Goal: Information Seeking & Learning: Compare options

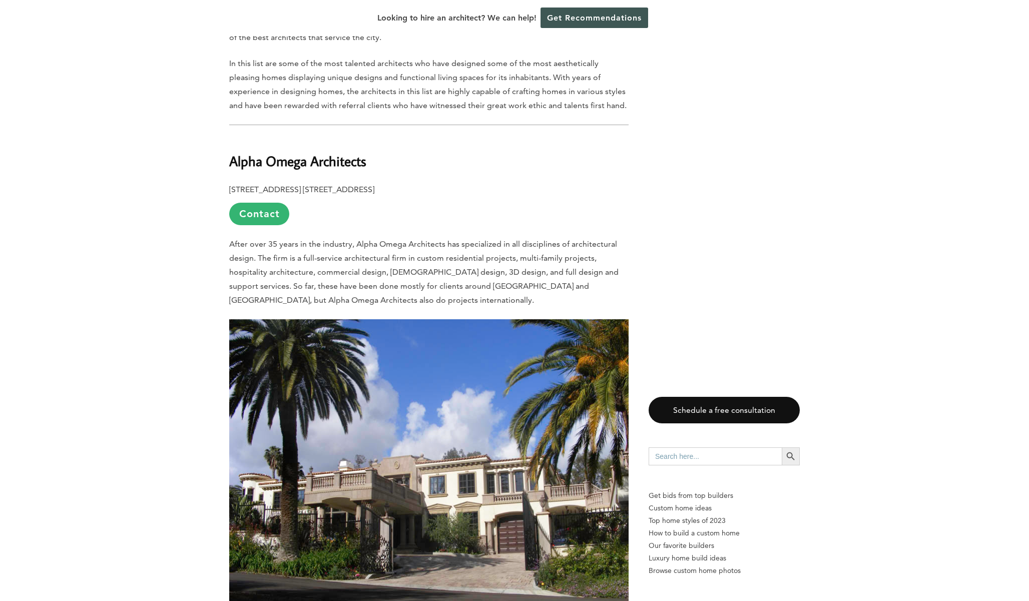
scroll to position [471, 0]
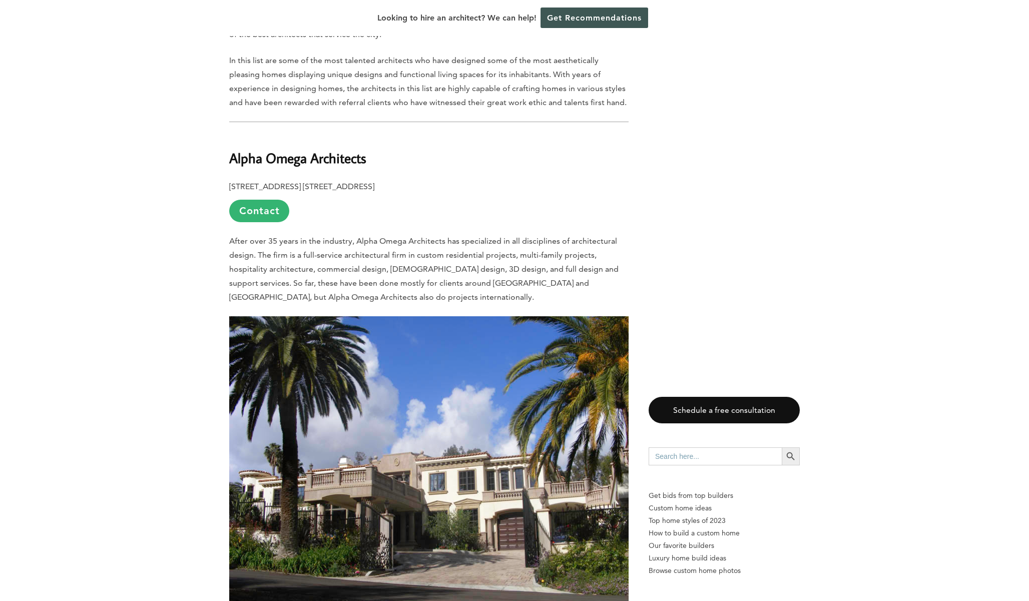
click at [249, 149] on b "Alpha Omega Architects" at bounding box center [297, 158] width 137 height 18
drag, startPoint x: 250, startPoint y: 135, endPoint x: 311, endPoint y: 136, distance: 60.6
click at [311, 149] on b "Alpha Omega Architects" at bounding box center [297, 158] width 137 height 18
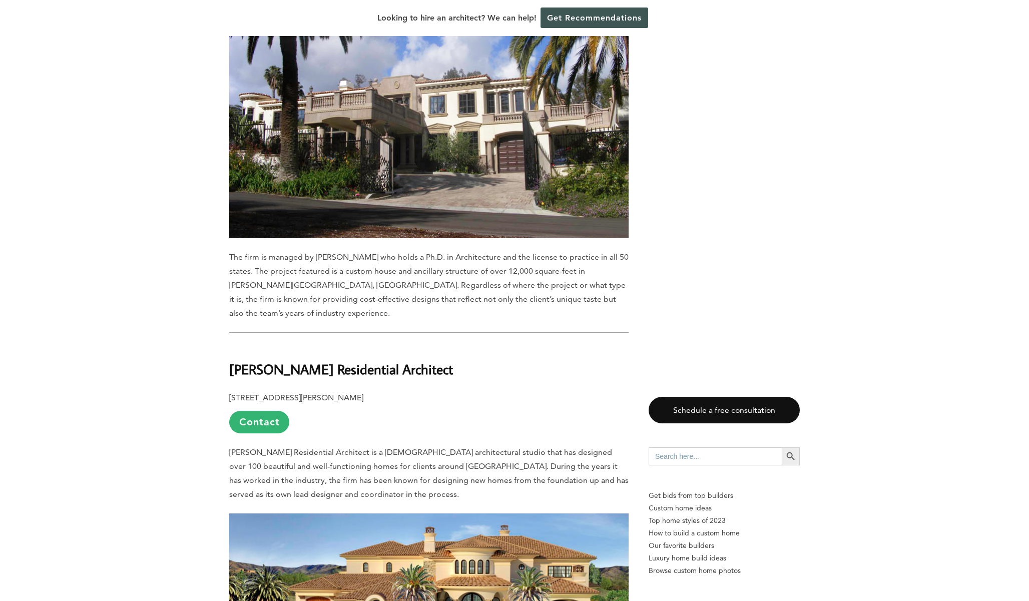
scroll to position [850, 0]
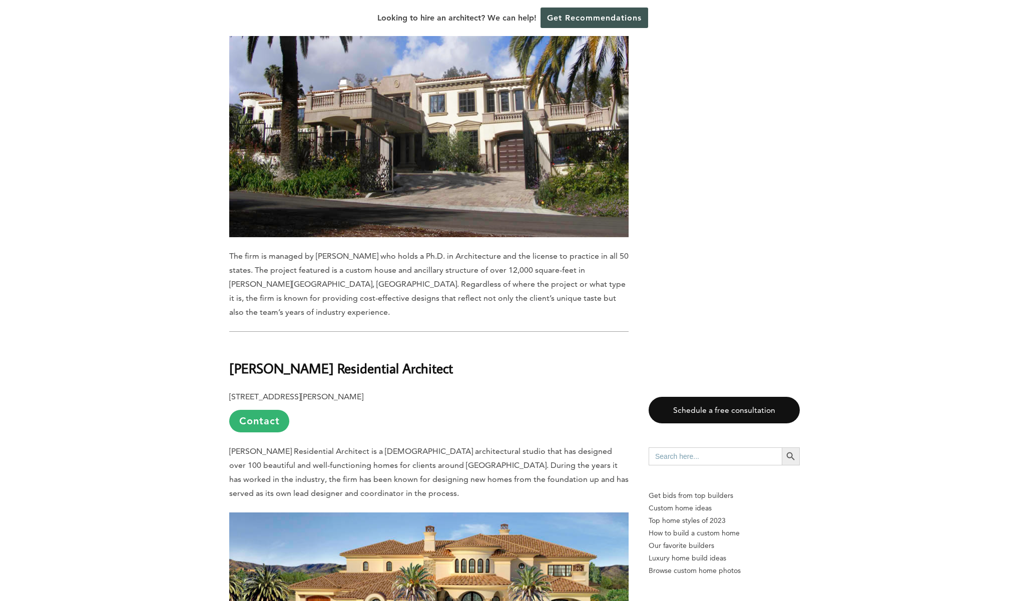
click at [249, 359] on b "[PERSON_NAME] Residential Architect" at bounding box center [341, 368] width 224 height 18
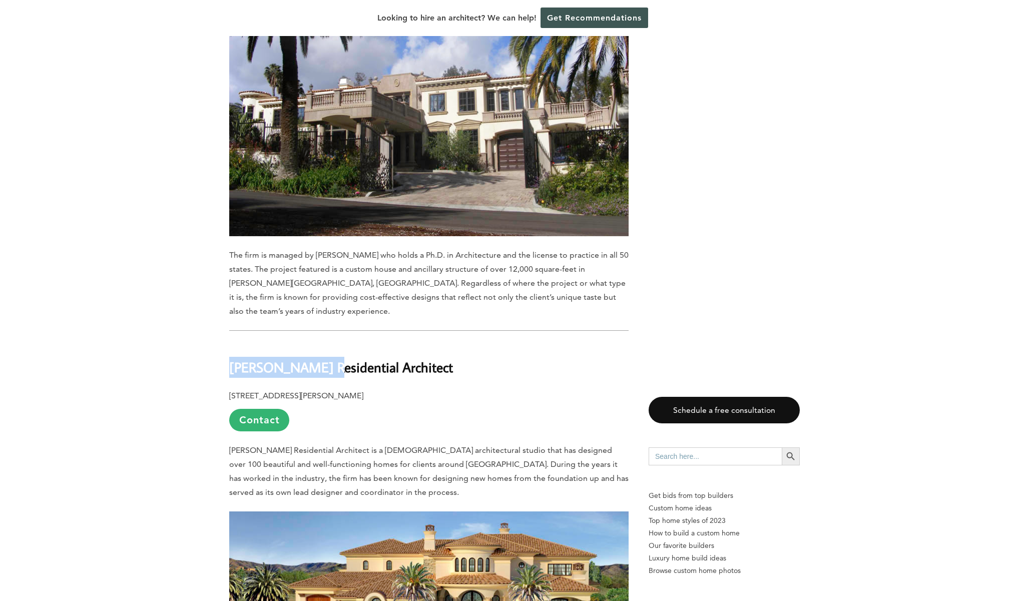
drag, startPoint x: 956, startPoint y: 163, endPoint x: 304, endPoint y: 326, distance: 671.7
click at [304, 358] on b "[PERSON_NAME] Residential Architect" at bounding box center [341, 367] width 224 height 18
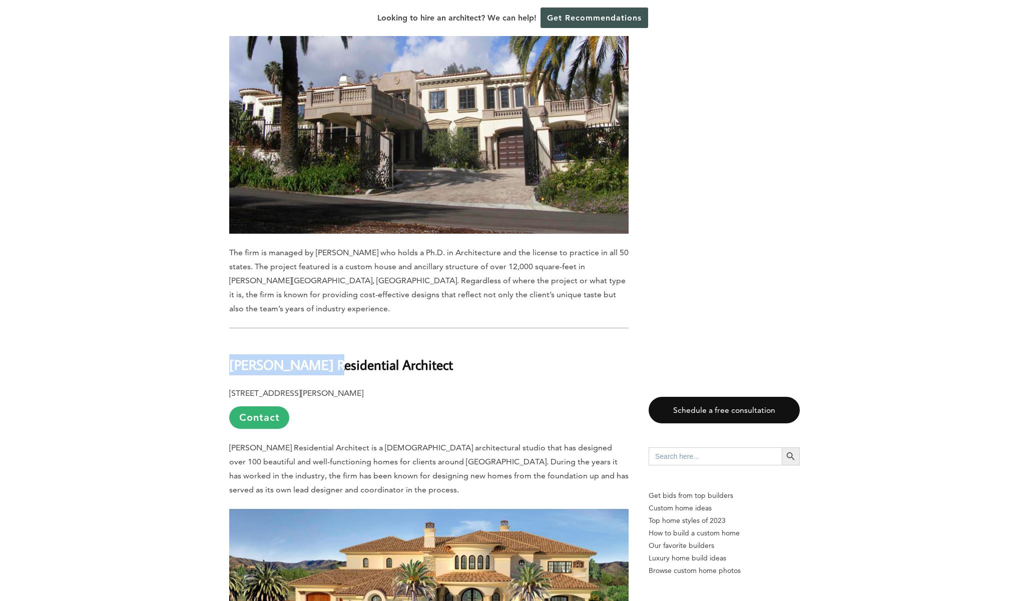
copy b "[PERSON_NAME]"
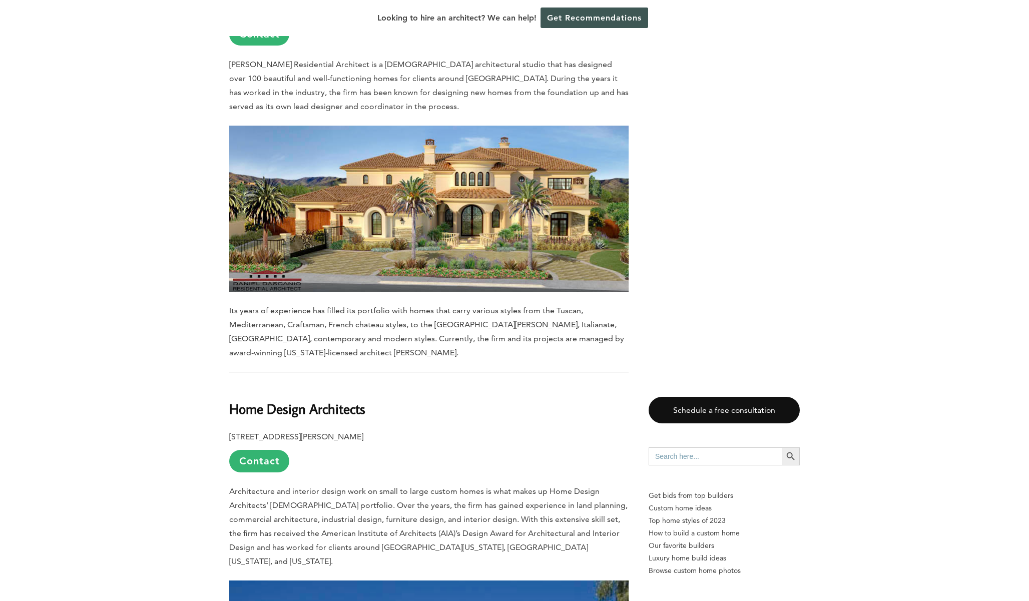
scroll to position [1346, 0]
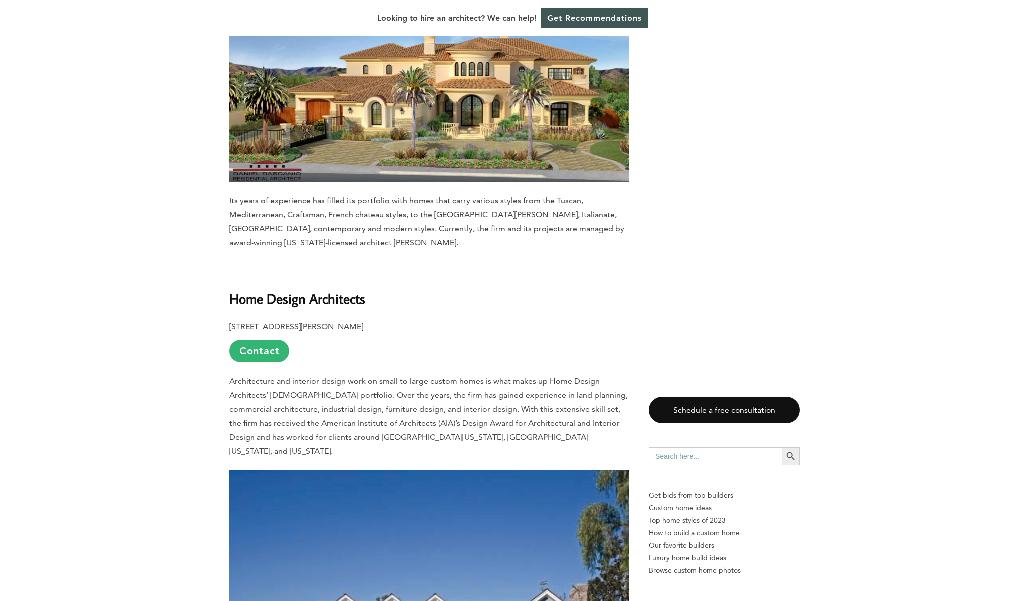
click at [250, 290] on b "Home Design Architects" at bounding box center [297, 299] width 136 height 18
drag, startPoint x: 250, startPoint y: 261, endPoint x: 282, endPoint y: 259, distance: 32.1
click at [282, 290] on b "Home Design Architects" at bounding box center [297, 299] width 136 height 18
copy b "Home Design"
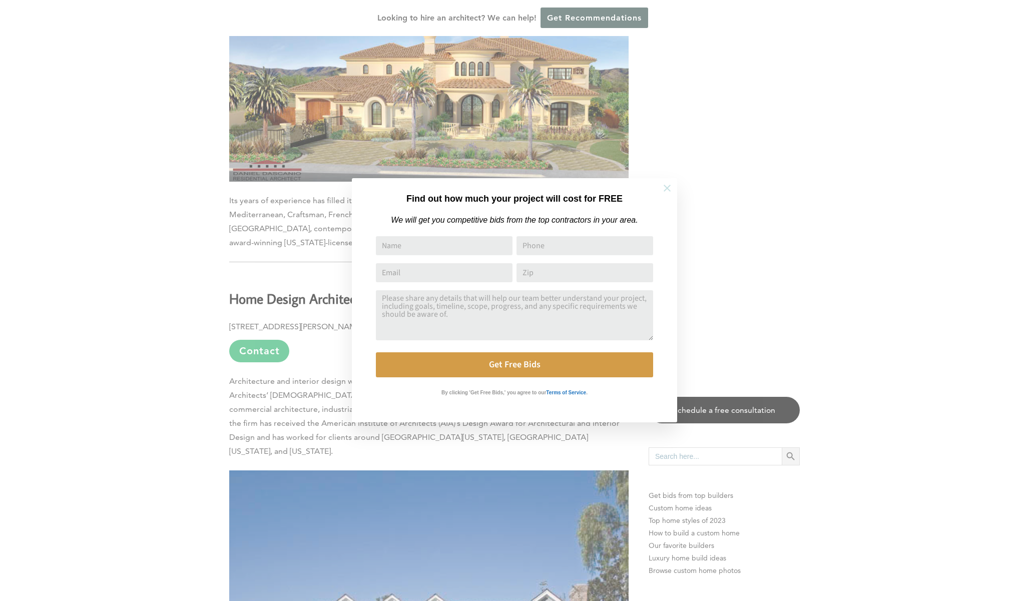
click at [667, 189] on icon at bounding box center [667, 188] width 11 height 11
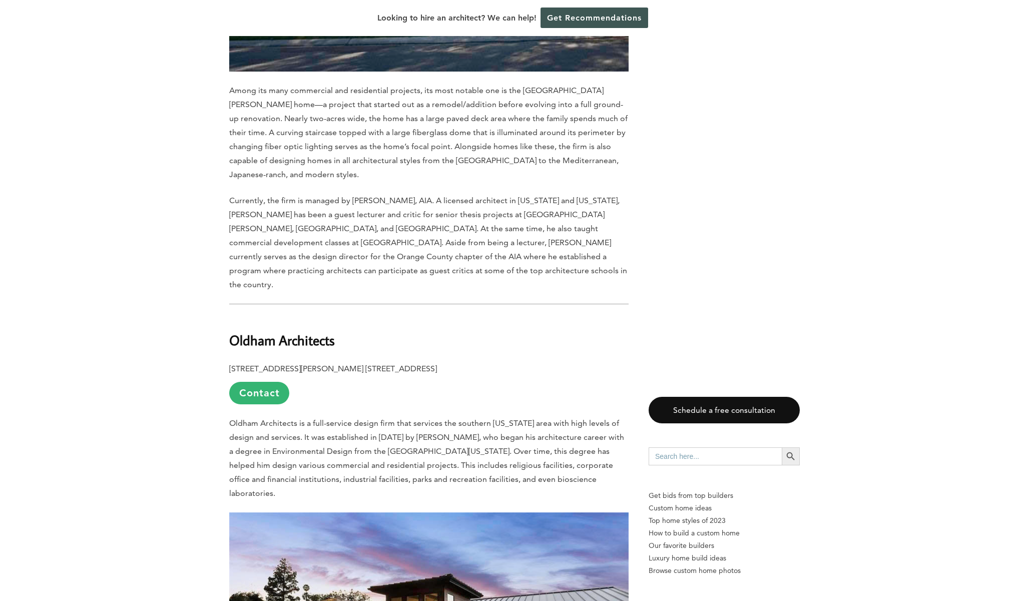
scroll to position [2069, 0]
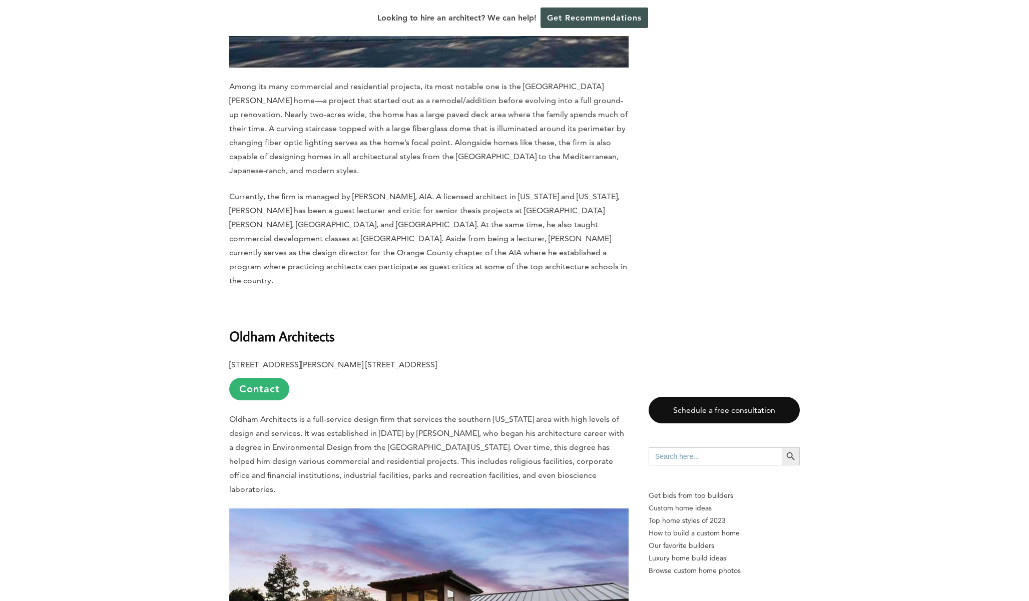
click at [262, 327] on b "Oldham Architects" at bounding box center [282, 336] width 106 height 18
drag, startPoint x: 262, startPoint y: 259, endPoint x: 272, endPoint y: 259, distance: 10.5
click at [272, 327] on b "Oldham Architects" at bounding box center [282, 336] width 106 height 18
copy b "Oldham"
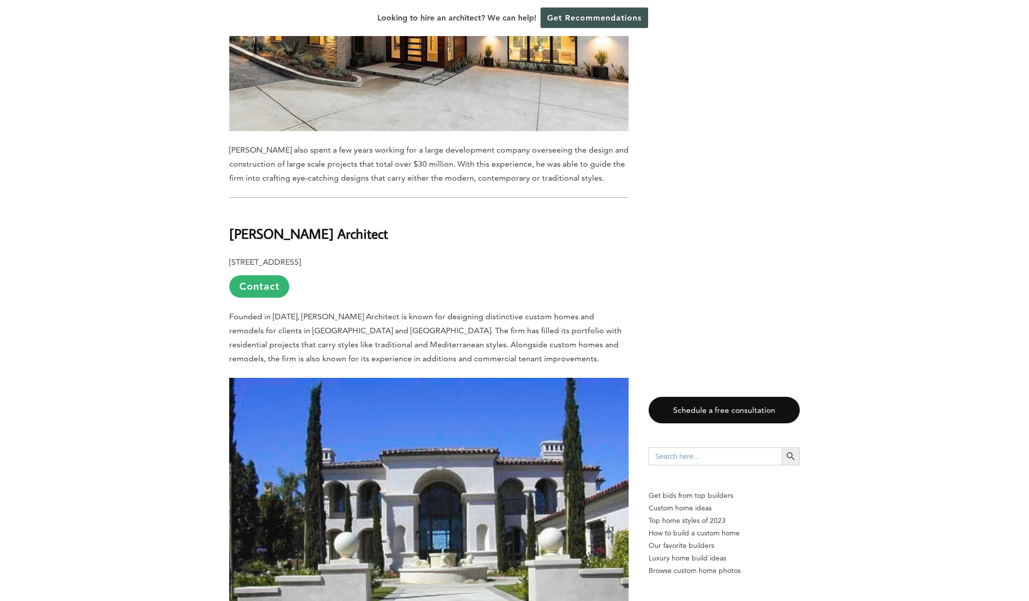
scroll to position [2705, 0]
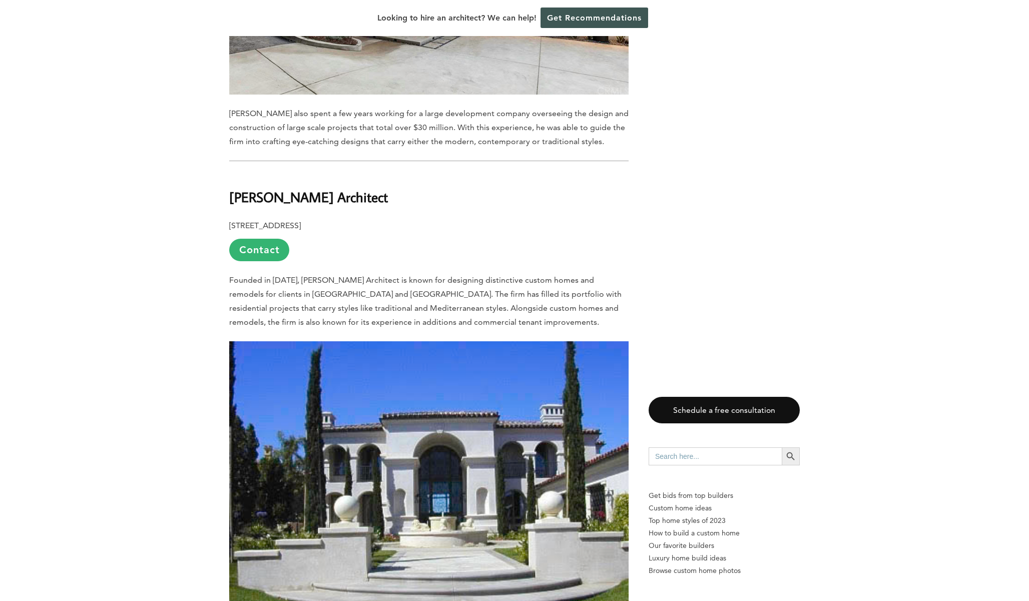
click at [253, 188] on b "[PERSON_NAME] Architect" at bounding box center [308, 197] width 159 height 18
click at [314, 188] on b "[PERSON_NAME] Architect" at bounding box center [308, 197] width 159 height 18
copy b "[PERSON_NAME]"
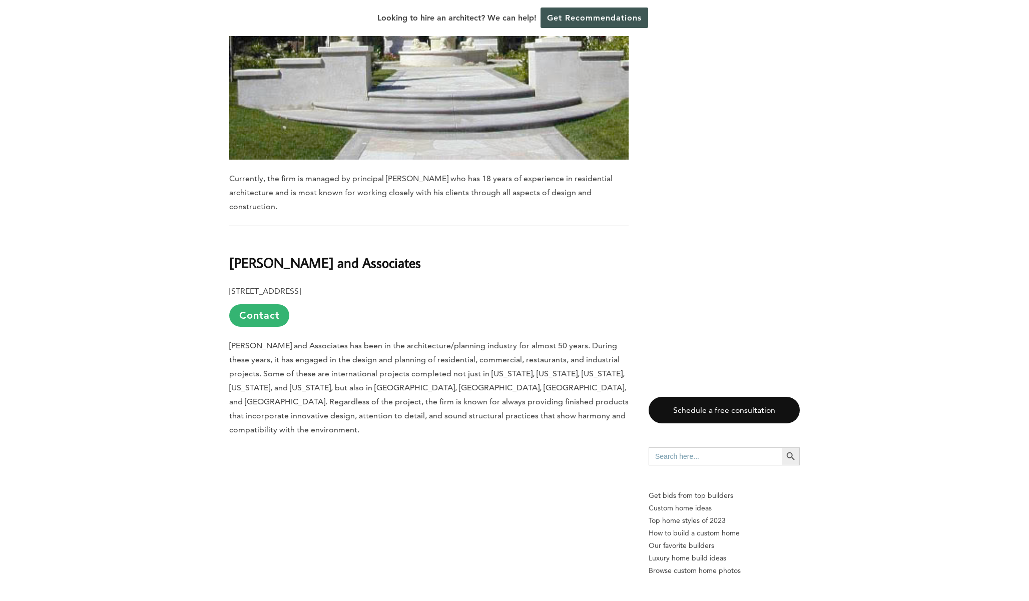
scroll to position [3192, 0]
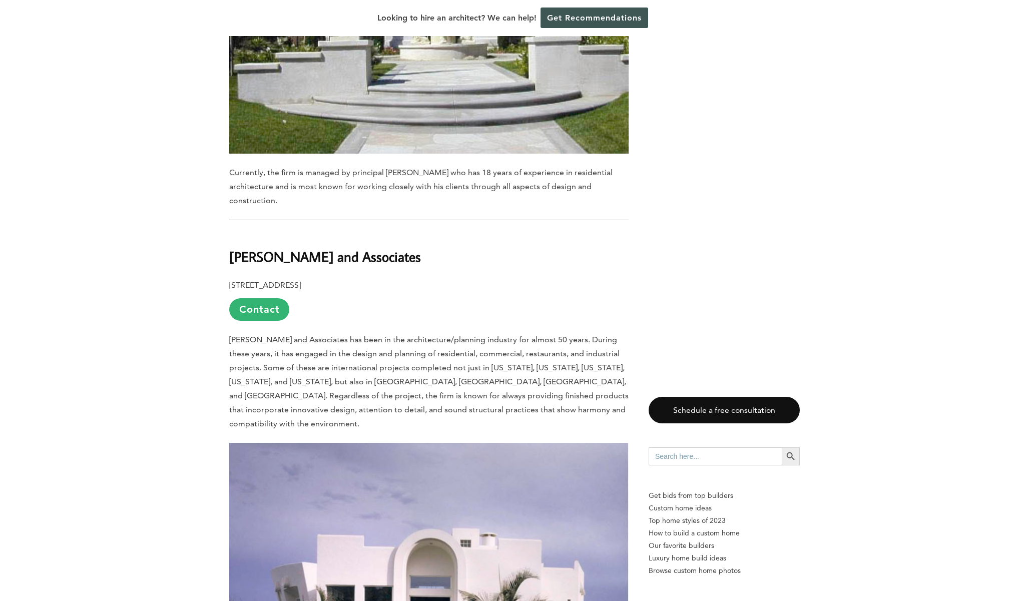
click at [319, 248] on b "[PERSON_NAME] and Associates" at bounding box center [325, 257] width 192 height 18
copy b "[PERSON_NAME]"
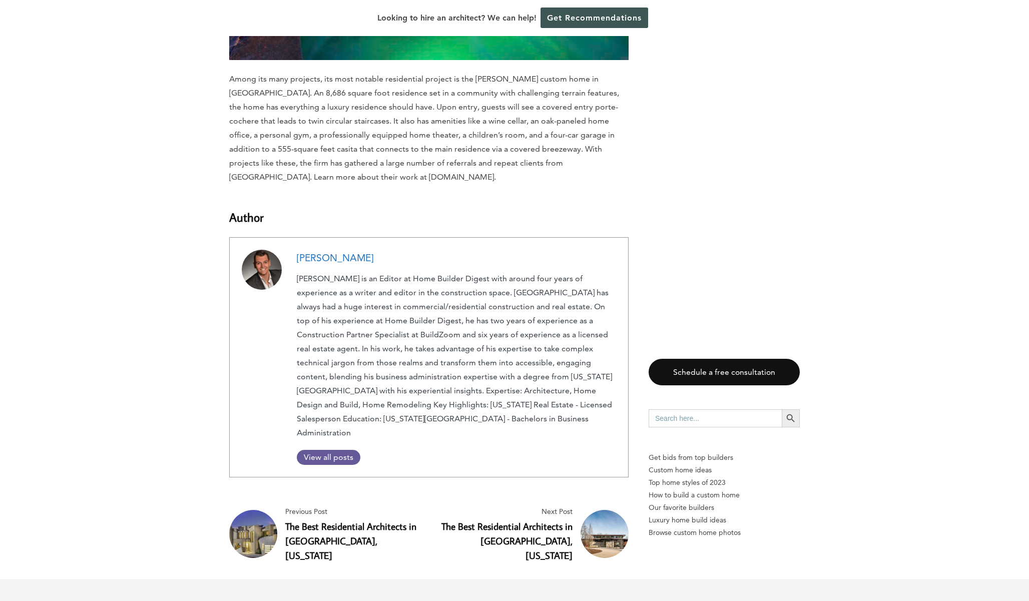
scroll to position [4421, 0]
